Goal: Transaction & Acquisition: Purchase product/service

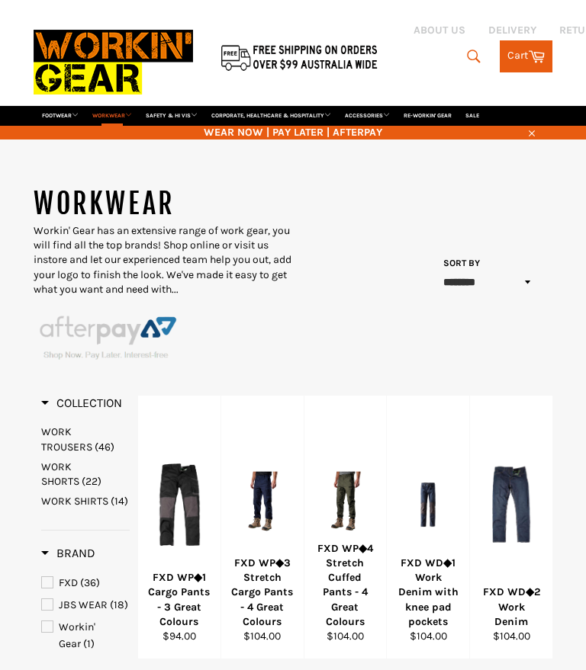
select select "******"
click at [469, 48] on icon "submit" at bounding box center [460, 56] width 17 height 17
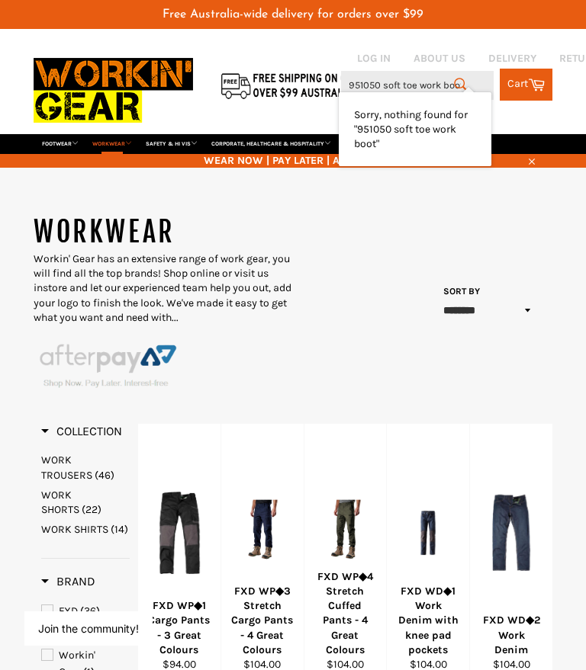
type input "951050 soft toe work boots"
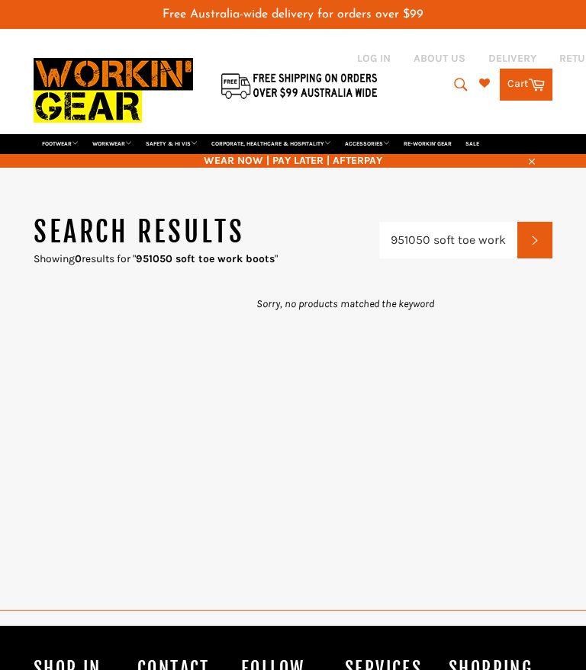
click at [442, 69] on button "Search" at bounding box center [459, 85] width 34 height 32
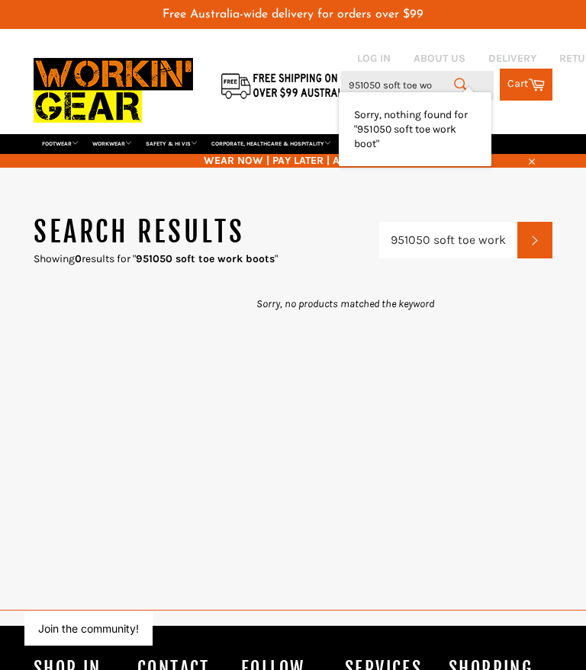
type input "951050 soft toe w"
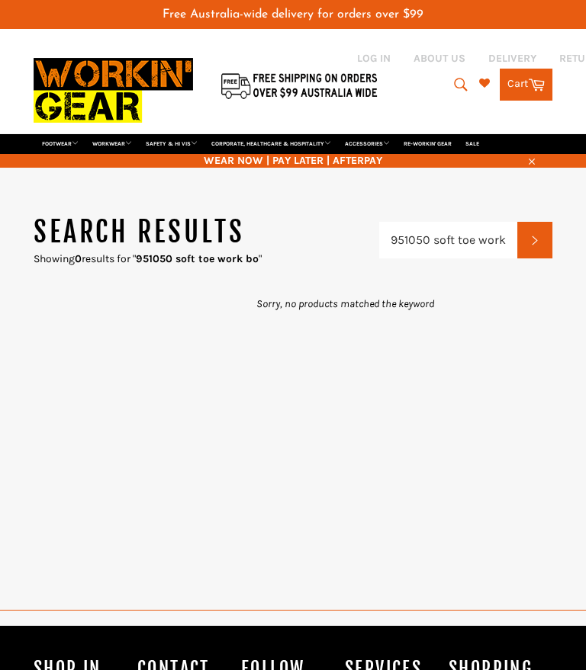
click at [476, 222] on input "951050 soft toe work bo" at bounding box center [448, 240] width 138 height 37
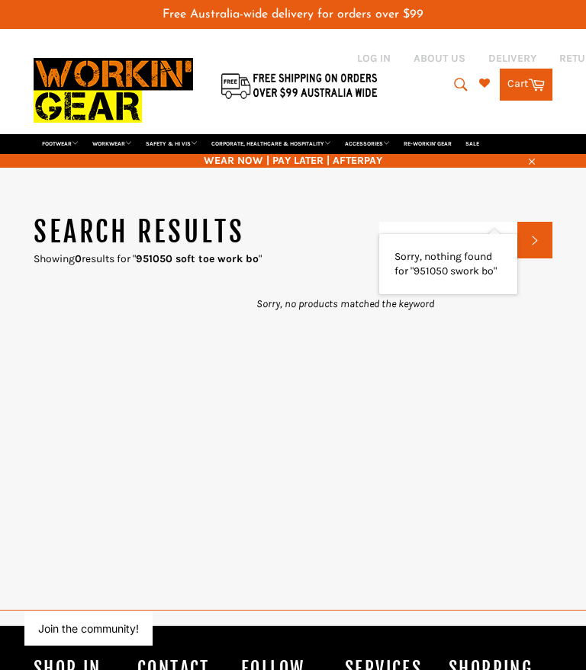
click at [502, 222] on input "951050 swork bo" at bounding box center [448, 240] width 138 height 37
type input "951050"
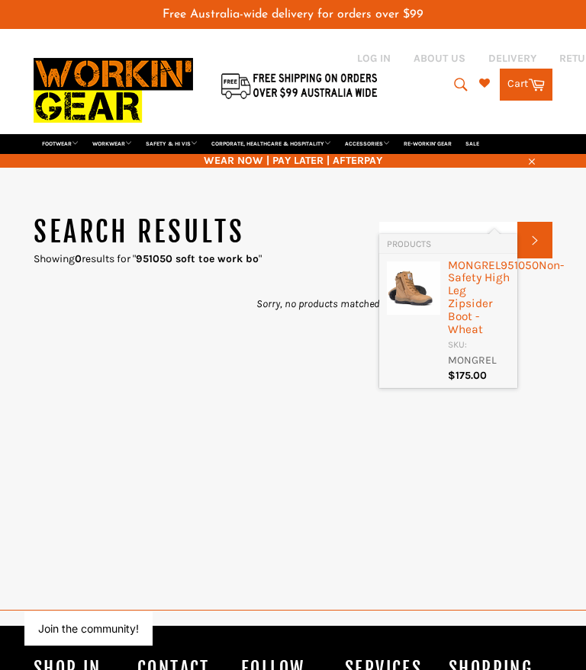
click at [480, 326] on div "MONGREL 951050 Non-Safety High Leg Zipsider Boot - Wheat" at bounding box center [479, 299] width 62 height 80
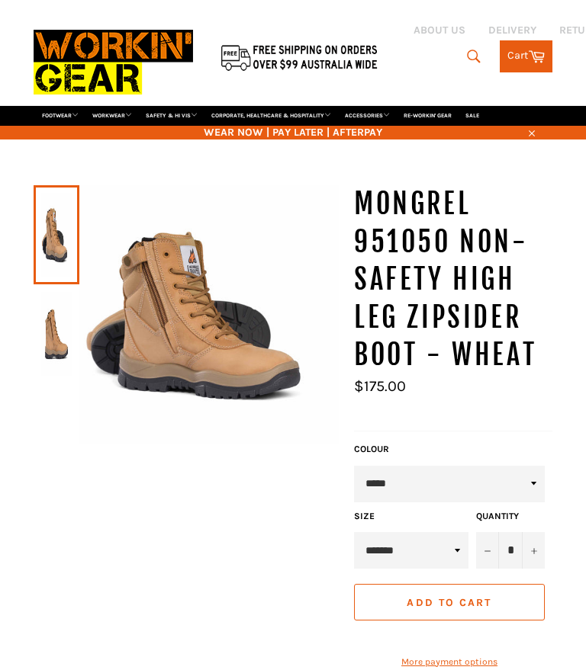
click at [462, 532] on select "**********" at bounding box center [411, 550] width 114 height 37
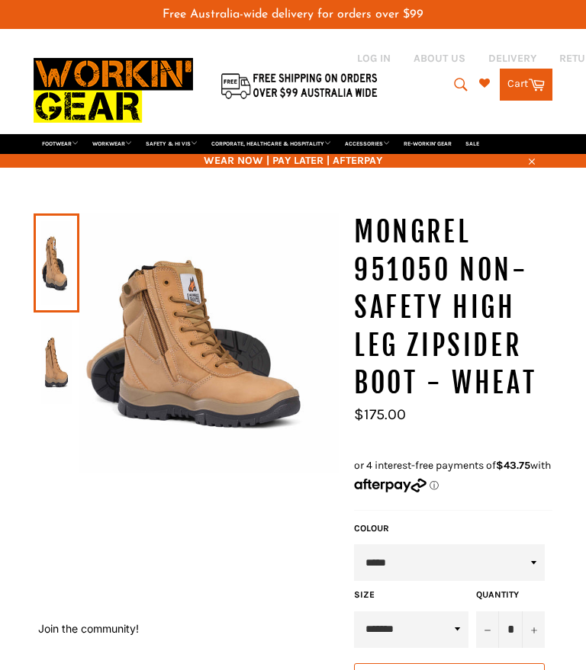
select select "********"
click at [492, 663] on button "Add to Cart" at bounding box center [449, 681] width 191 height 37
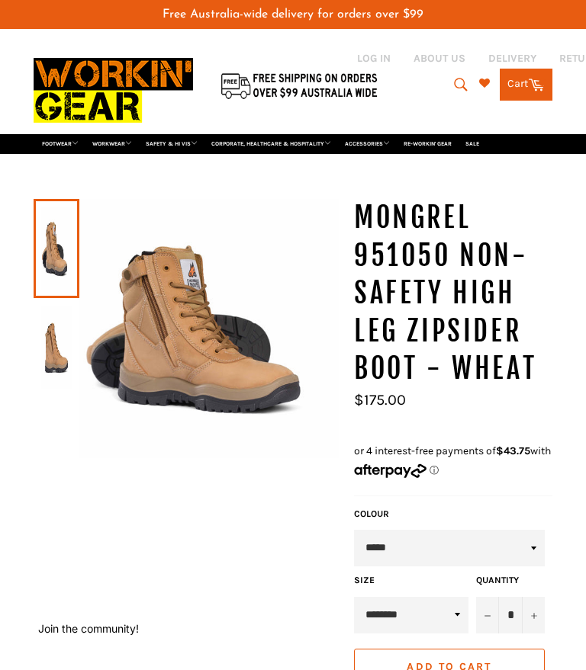
click at [457, 660] on span "Add to Cart" at bounding box center [448, 666] width 85 height 13
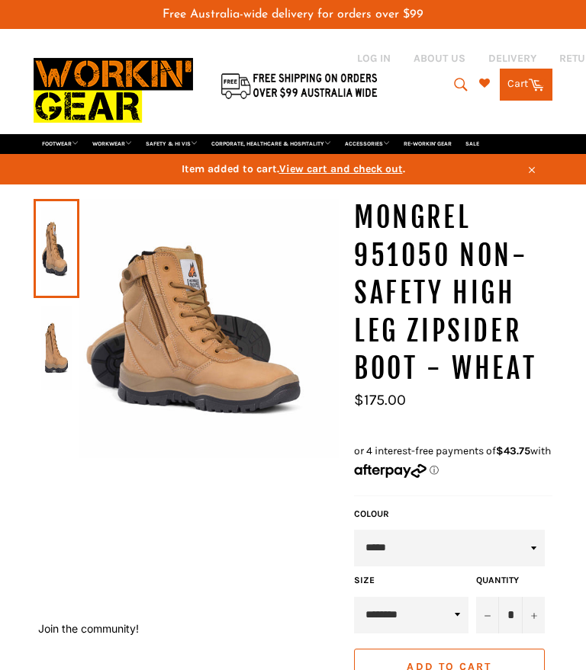
click at [539, 79] on span at bounding box center [542, 83] width 8 height 8
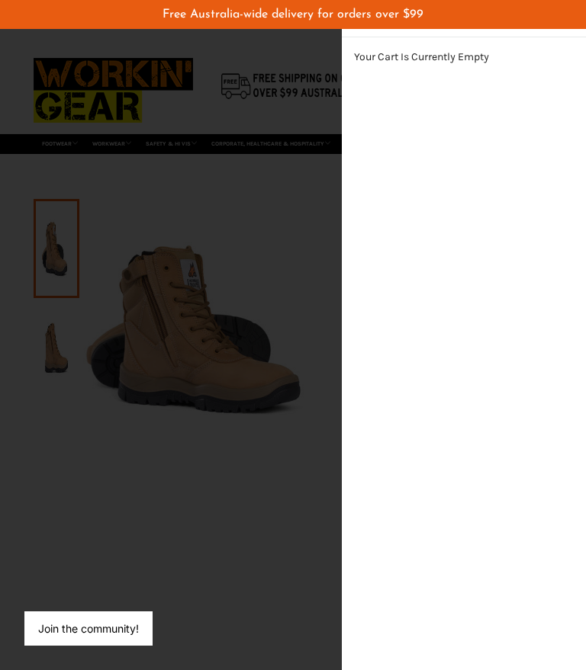
click at [286, 486] on div "modal" at bounding box center [293, 335] width 586 height 670
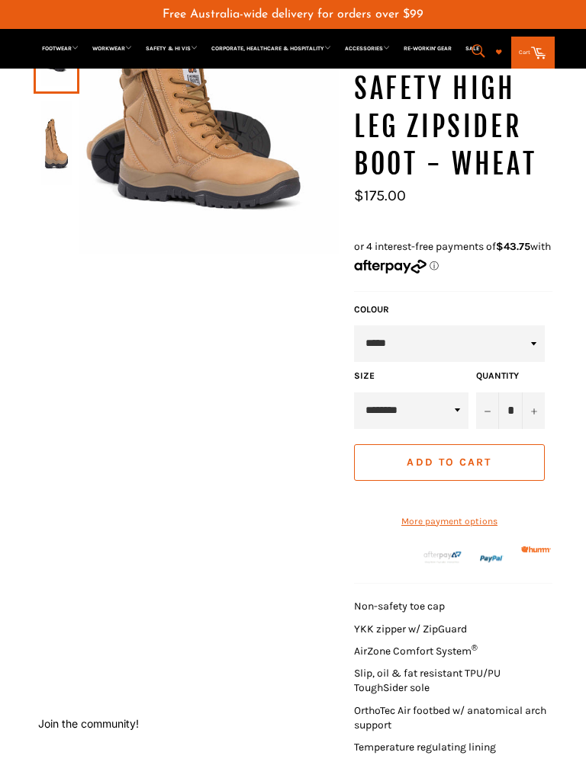
scroll to position [223, 0]
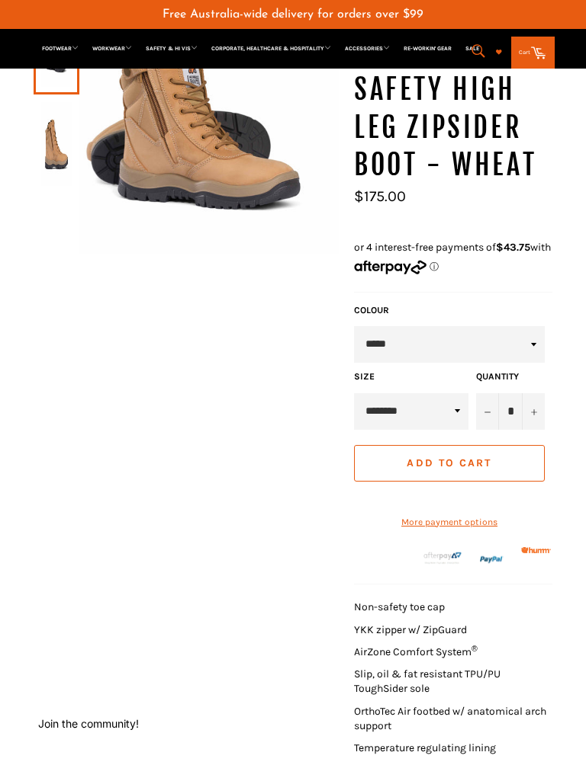
click at [434, 457] on span "Add to Cart" at bounding box center [448, 463] width 85 height 13
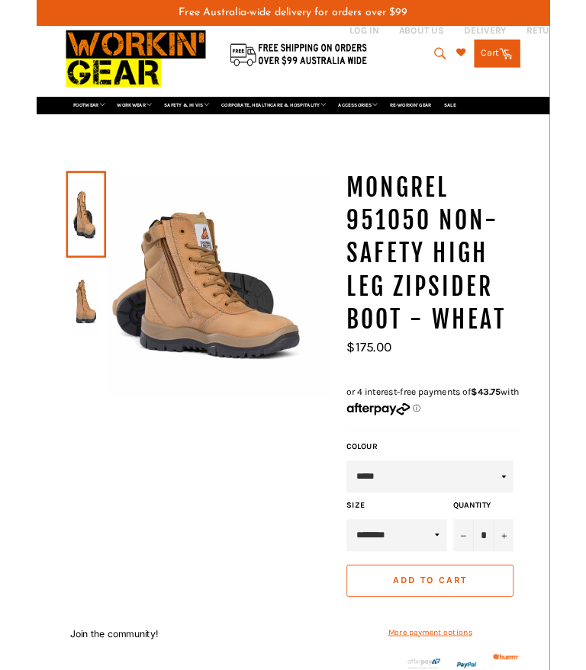
scroll to position [0, 0]
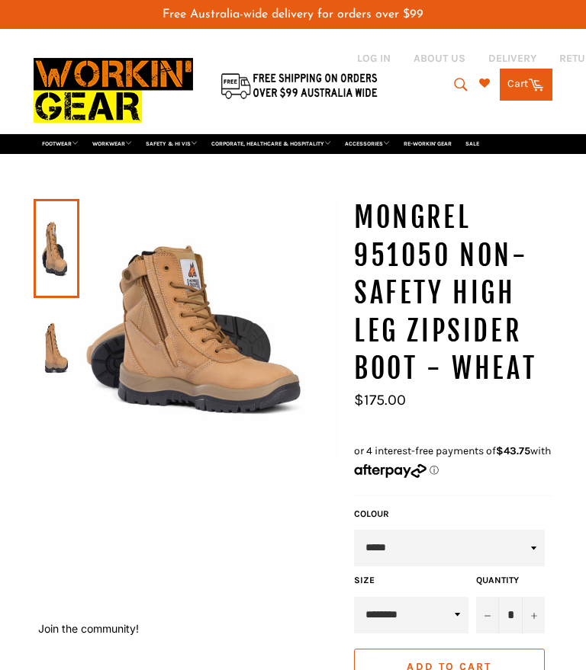
click at [522, 69] on link "Cart Cart 0 items" at bounding box center [525, 85] width 53 height 32
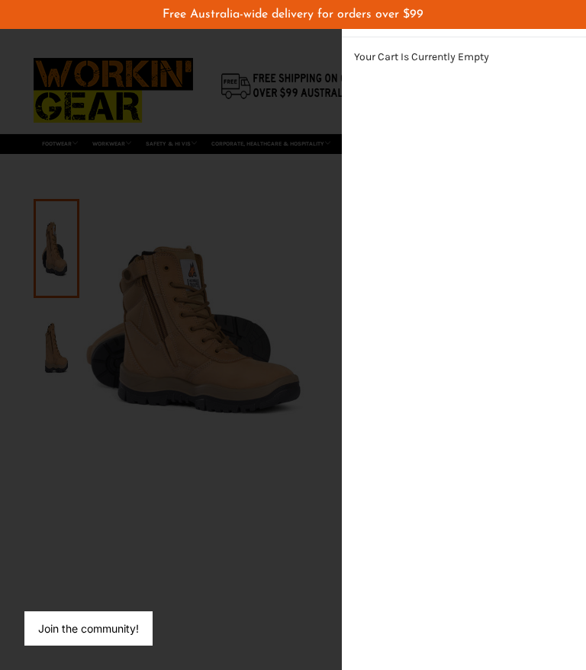
click at [500, 59] on p "Your Cart Is Currently Empty" at bounding box center [464, 57] width 220 height 14
click at [308, 273] on div "modal" at bounding box center [293, 335] width 586 height 670
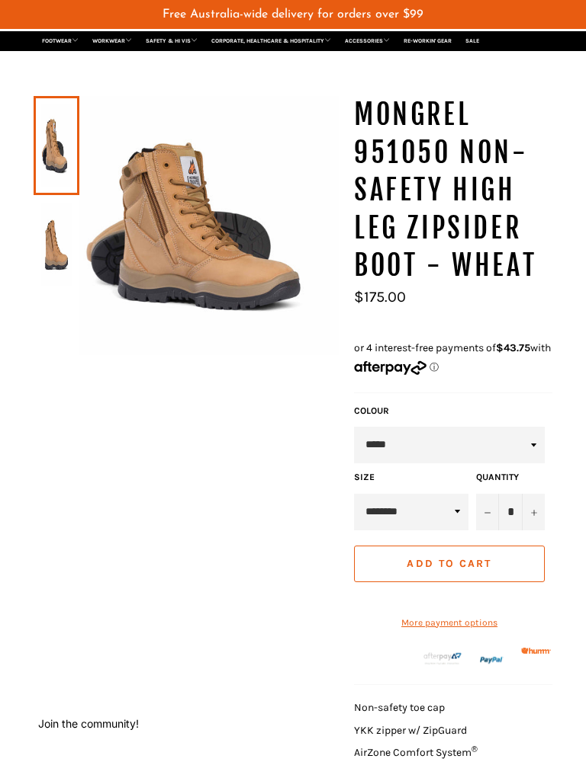
scroll to position [107, 0]
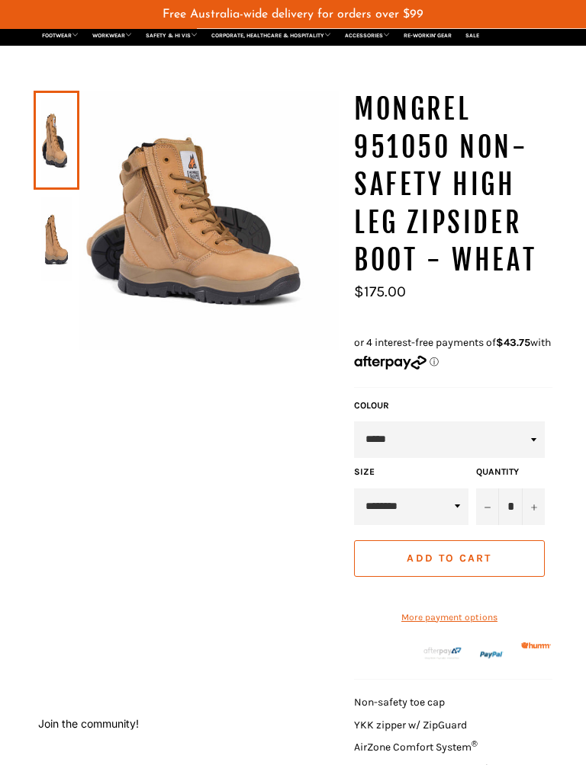
click at [356, 586] on shopify-apple-pay-button at bounding box center [355, 592] width 2 height 13
